Goal: Check status: Check status

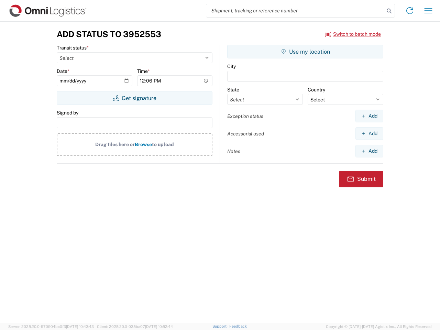
click at [295, 11] on input "search" at bounding box center [295, 10] width 178 height 13
click at [389, 11] on icon at bounding box center [390, 11] width 10 height 10
click at [410, 11] on icon at bounding box center [409, 10] width 11 height 11
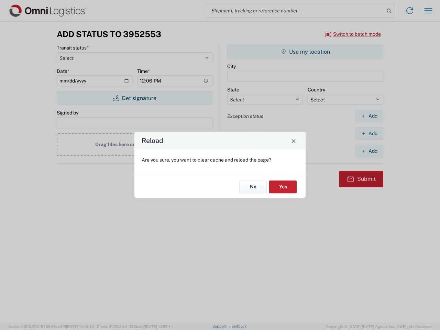
click at [429, 11] on div "Reload Are you sure, you want to clear cache and reload the page? No Yes" at bounding box center [220, 165] width 440 height 330
click at [353, 34] on div "Reload Are you sure, you want to clear cache and reload the page? No Yes" at bounding box center [220, 165] width 440 height 330
click at [134, 98] on div "Reload Are you sure, you want to clear cache and reload the page? No Yes" at bounding box center [220, 165] width 440 height 330
click at [305, 52] on div "Reload Are you sure, you want to clear cache and reload the page? No Yes" at bounding box center [220, 165] width 440 height 330
click at [369, 116] on div "Reload Are you sure, you want to clear cache and reload the page? No Yes" at bounding box center [220, 165] width 440 height 330
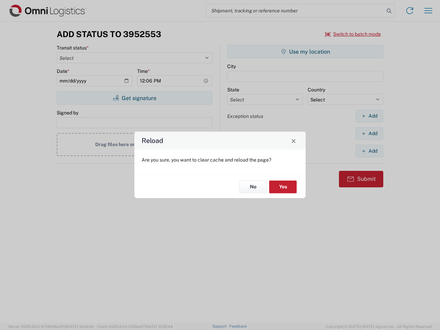
click at [369, 133] on div "Reload Are you sure, you want to clear cache and reload the page? No Yes" at bounding box center [220, 165] width 440 height 330
click at [369, 151] on div "Reload Are you sure, you want to clear cache and reload the page? No Yes" at bounding box center [220, 165] width 440 height 330
